Goal: Entertainment & Leisure: Consume media (video, audio)

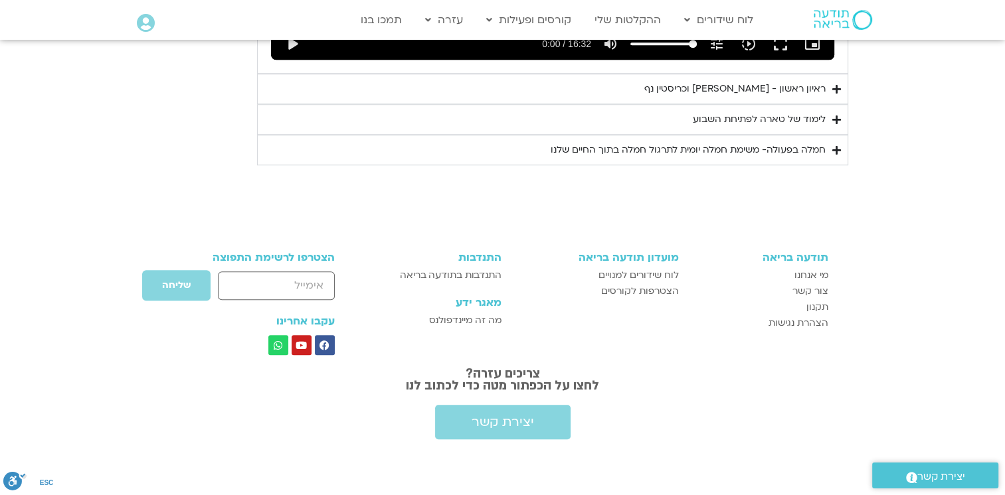
scroll to position [1071, 0]
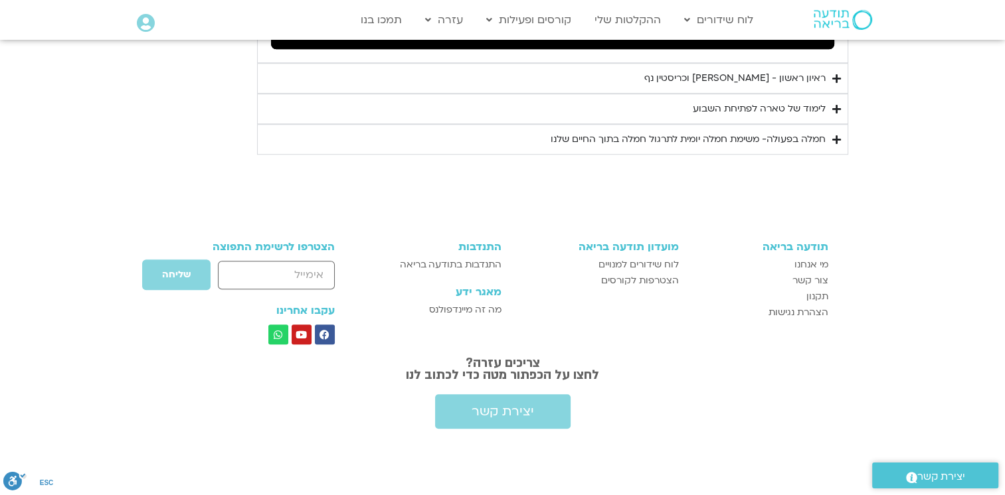
click at [835, 79] on icon "Accordion. Open links with Enter or Space, close with Escape, and navigate with…" at bounding box center [836, 79] width 9 height 10
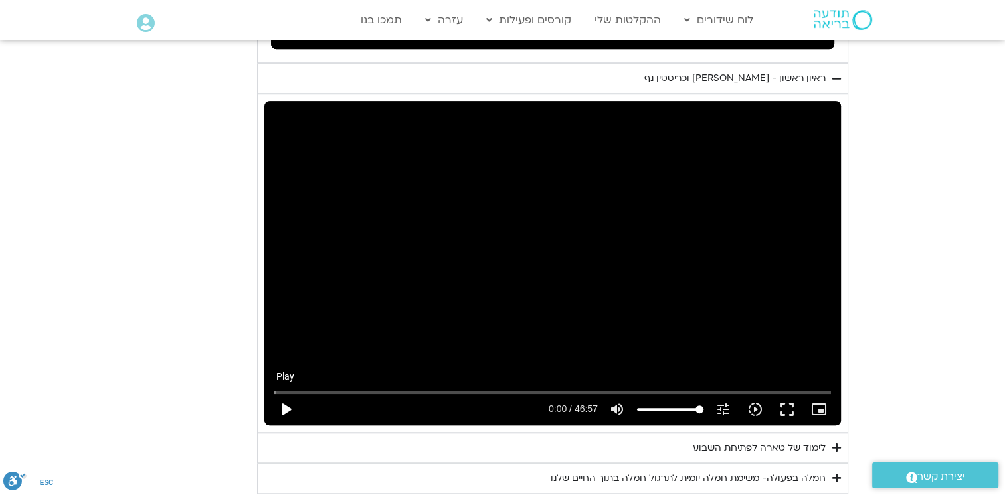
click at [282, 403] on button "play_arrow" at bounding box center [286, 410] width 32 height 32
type input "0.009525"
click at [640, 408] on input "Volume" at bounding box center [670, 410] width 66 height 8
click at [616, 408] on icon "volume_off" at bounding box center [617, 410] width 16 height 16
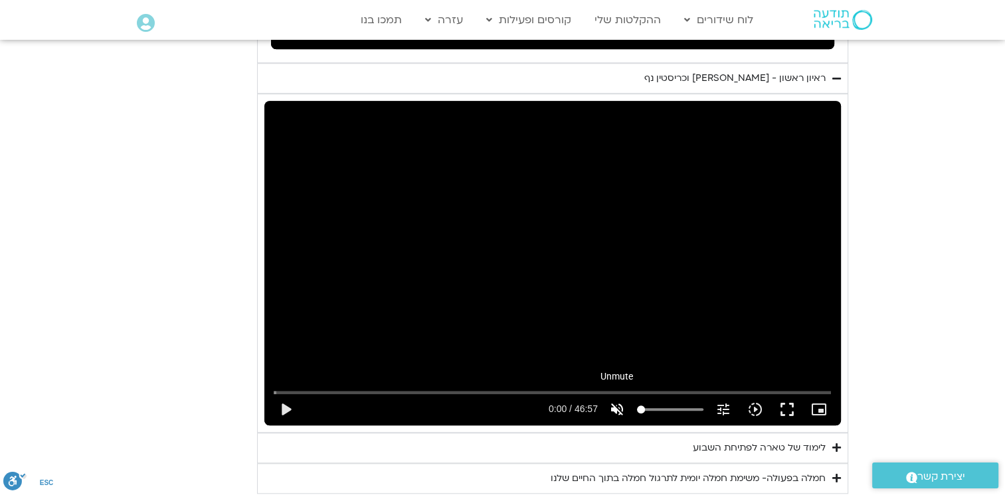
type input "100"
click at [282, 403] on button "play_arrow" at bounding box center [286, 410] width 32 height 32
click at [501, 296] on div "Skip Ad 4:23 pause 0:01 / 46:57 volume_up Mute tune Resolution Auto 720p slow_m…" at bounding box center [552, 263] width 576 height 324
click at [511, 389] on input "Seek" at bounding box center [552, 393] width 557 height 8
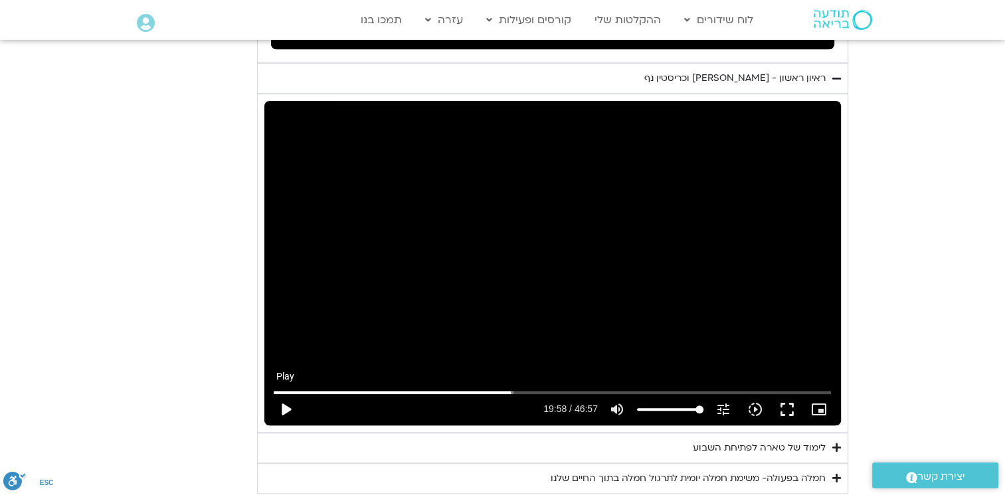
click at [290, 404] on button "play_arrow" at bounding box center [286, 410] width 32 height 32
type input "1203.039057"
click at [431, 387] on div "Skip Ad 2:47 pause 20:08 / 46:57 volume_up Mute tune Resolution Auto 720p slow_…" at bounding box center [552, 404] width 565 height 43
click at [433, 391] on input "Seek" at bounding box center [552, 393] width 557 height 8
click at [412, 392] on input "Seek" at bounding box center [552, 393] width 557 height 8
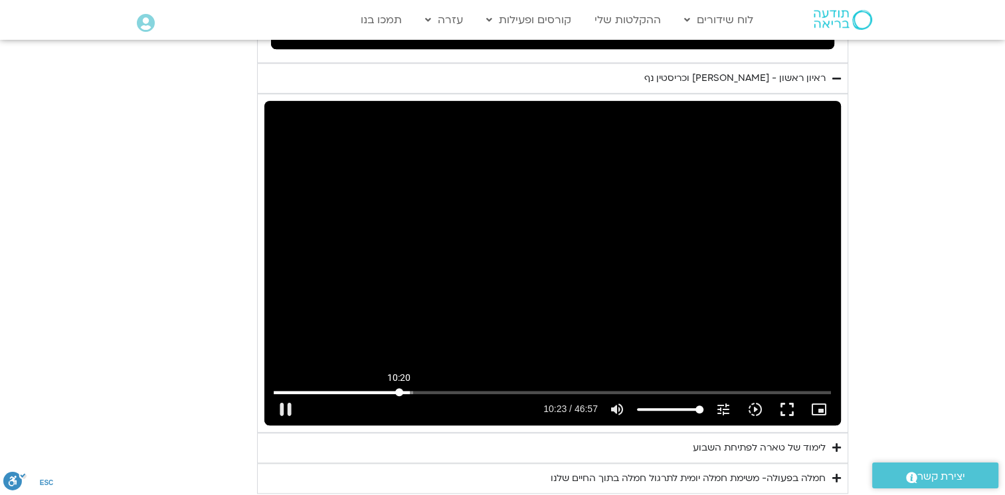
click at [398, 392] on input "Seek" at bounding box center [552, 393] width 557 height 8
click at [458, 308] on div "Skip Ad 36:14 pause 11:12 / 46:57 volume_up Mute tune Resolution Auto 720p slow…" at bounding box center [552, 263] width 576 height 324
click at [458, 308] on div "Skip Ad 36:14 play_arrow 11:12 / 46:57 volume_up Mute tune Resolution Auto 720p…" at bounding box center [552, 263] width 576 height 324
click at [489, 282] on div "Skip Ad 24:39 pause 12:28 / 46:57 volume_up Mute tune Resolution Auto 720p slow…" at bounding box center [552, 263] width 576 height 324
type input "748.962078"
